Goal: Task Accomplishment & Management: Use online tool/utility

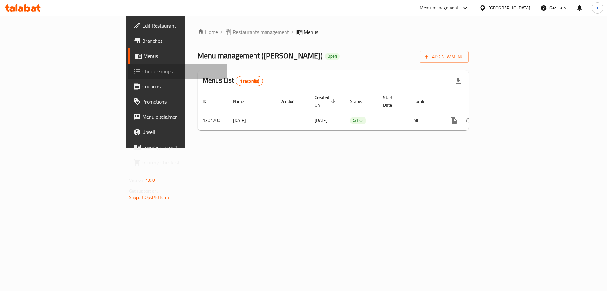
click at [142, 74] on span "Choice Groups" at bounding box center [182, 71] width 80 height 8
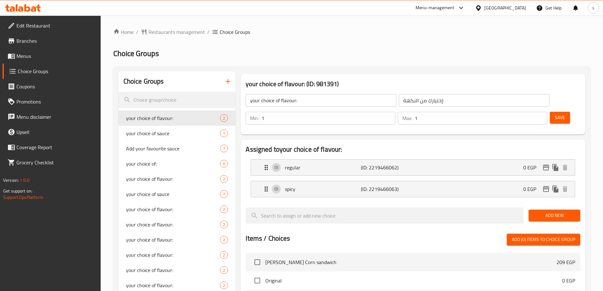
click at [392, 49] on h2 "Choice Groups" at bounding box center [351, 53] width 477 height 10
click at [332, 56] on h2 "Choice Groups" at bounding box center [351, 53] width 477 height 10
click at [149, 154] on div "Add your favourite sauce 7" at bounding box center [176, 148] width 117 height 15
type input "Add your favourite sauce"
type input "ضيف من الصوصات المفضلة"
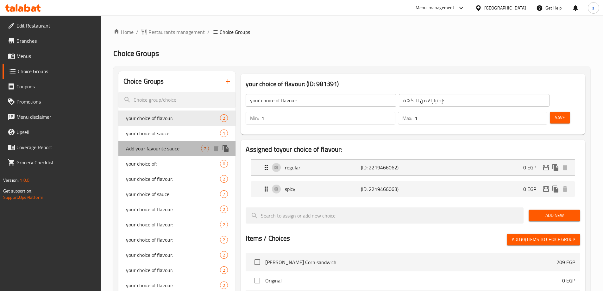
type input "0"
type input "6"
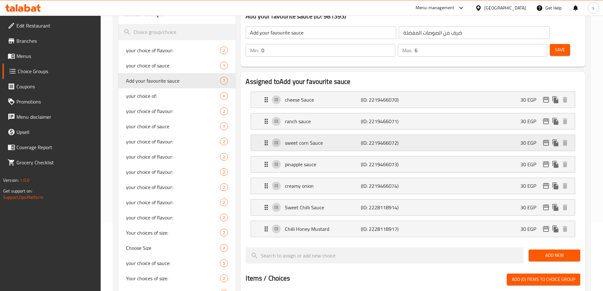
scroll to position [9, 0]
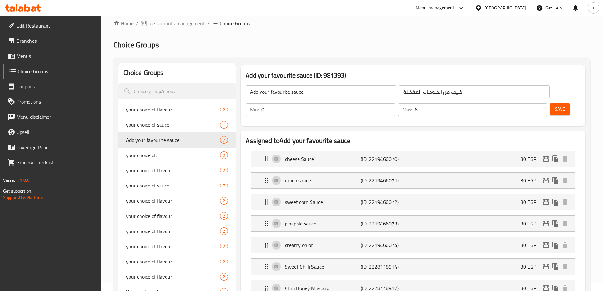
click at [390, 43] on h2 "Choice Groups" at bounding box center [351, 45] width 477 height 10
